Goal: Information Seeking & Learning: Learn about a topic

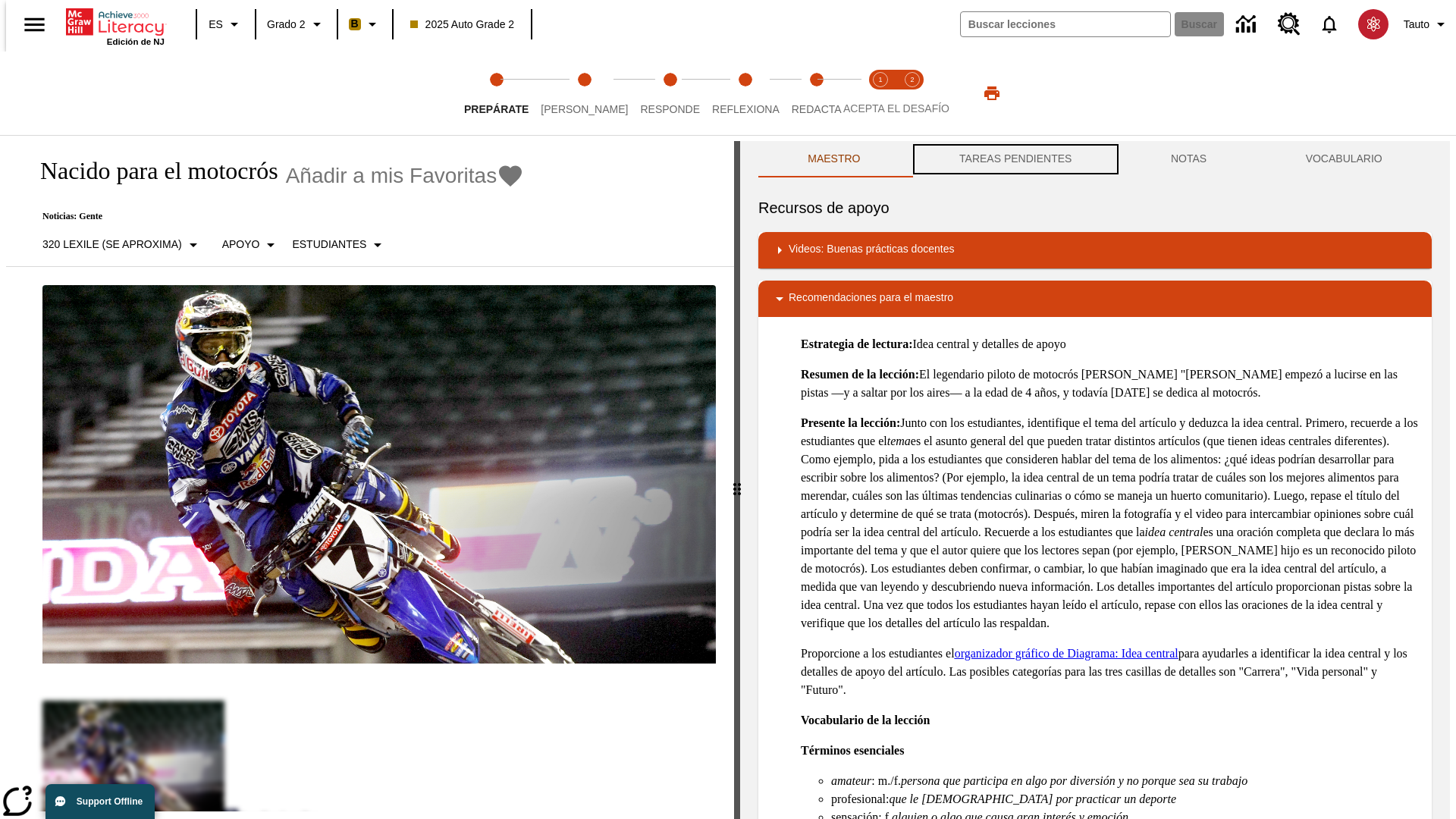
click at [1014, 159] on button "TAREAS PENDIENTES" at bounding box center [1016, 159] width 212 height 36
